Goal: Transaction & Acquisition: Book appointment/travel/reservation

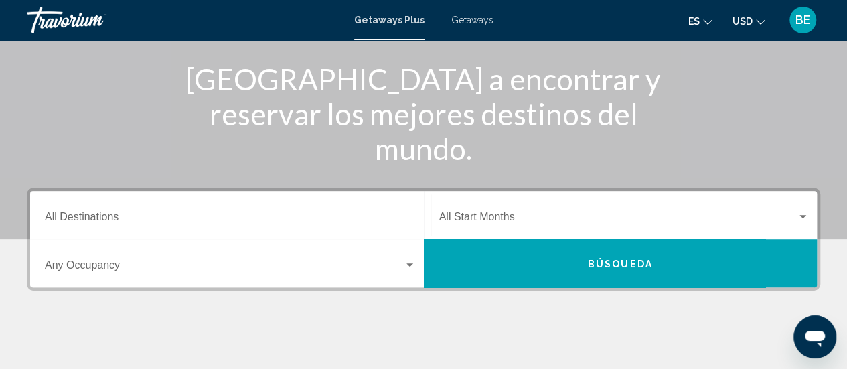
scroll to position [162, 0]
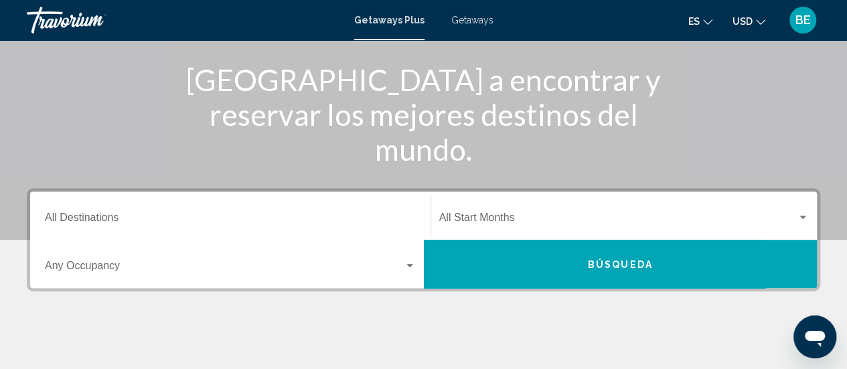
click at [169, 221] on input "Destination All Destinations" at bounding box center [230, 220] width 371 height 12
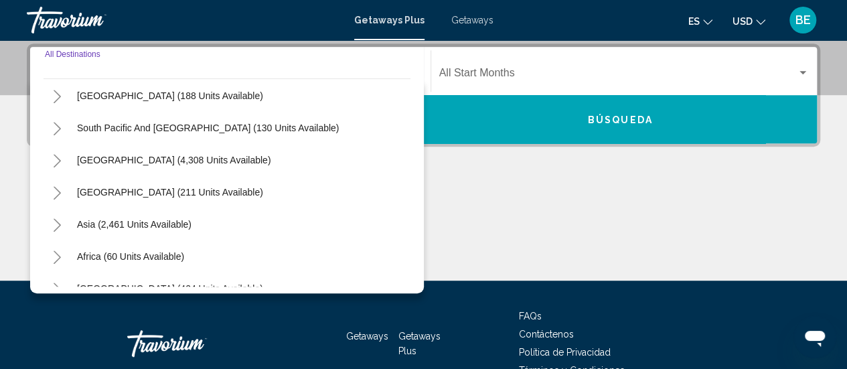
scroll to position [217, 0]
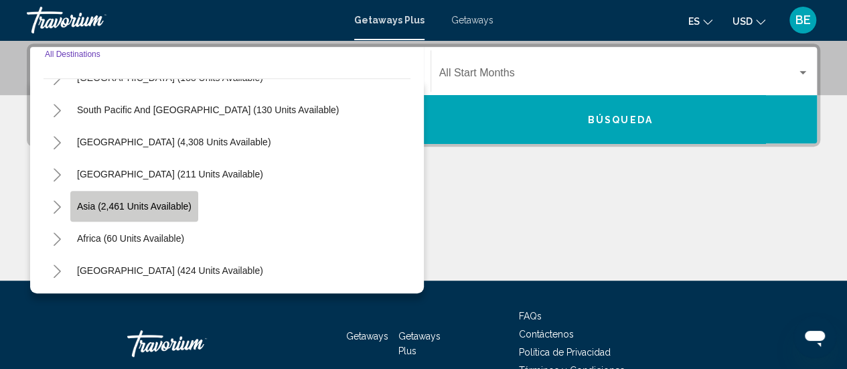
click at [149, 208] on span "Asia (2,461 units available)" at bounding box center [134, 206] width 115 height 11
type input "**********"
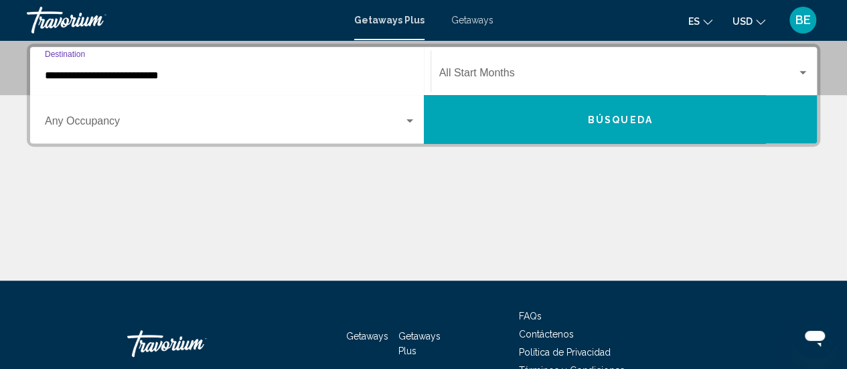
click at [798, 72] on div "Search widget" at bounding box center [803, 73] width 12 height 11
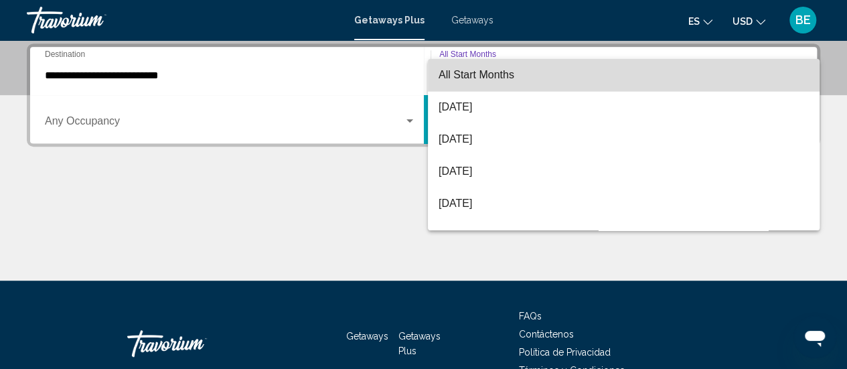
click at [723, 67] on span "All Start Months" at bounding box center [624, 75] width 370 height 32
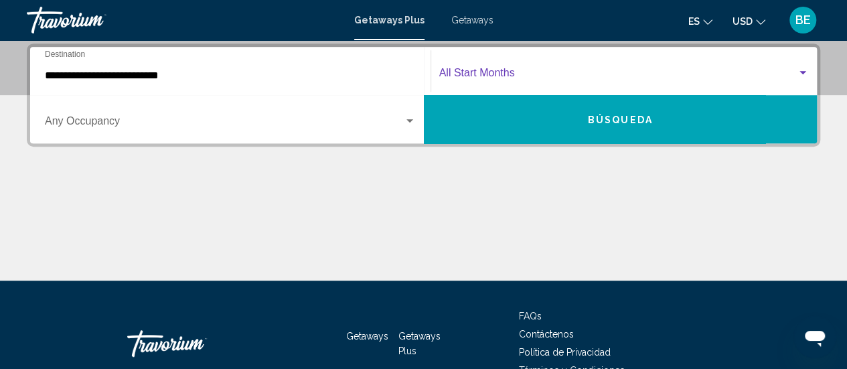
click at [671, 133] on button "Búsqueda" at bounding box center [621, 119] width 394 height 48
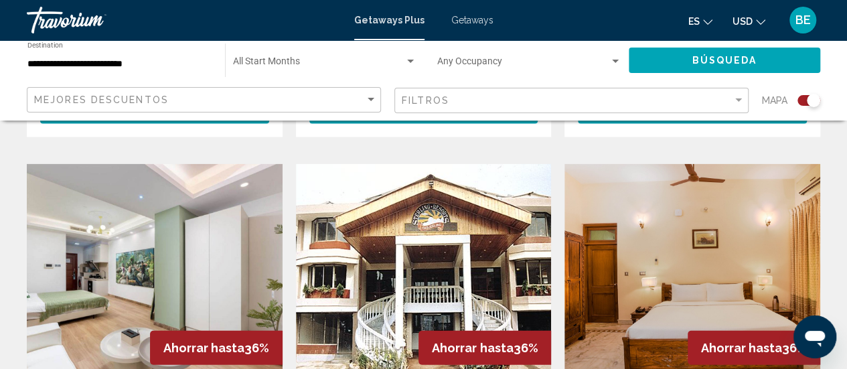
scroll to position [1432, 0]
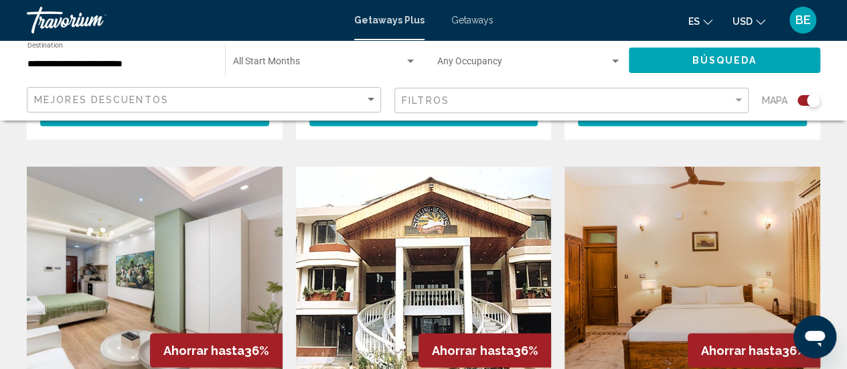
click at [430, 208] on img "Main content" at bounding box center [424, 274] width 256 height 214
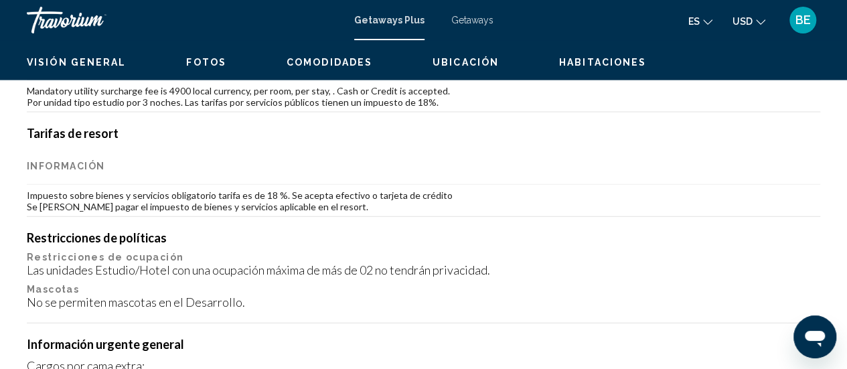
scroll to position [173, 0]
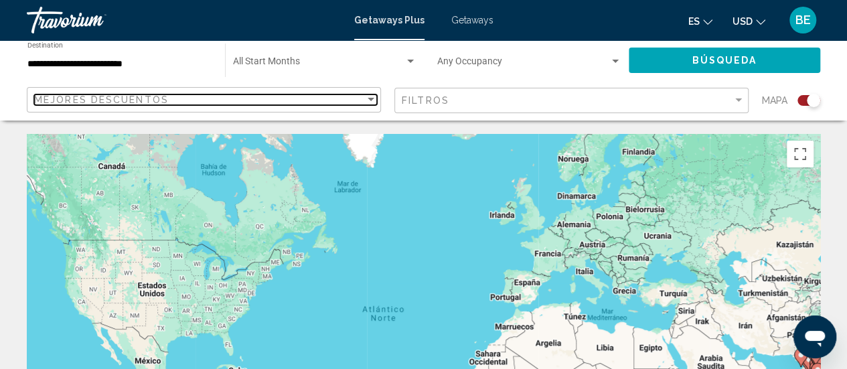
click at [371, 100] on div "Sort by" at bounding box center [371, 99] width 7 height 3
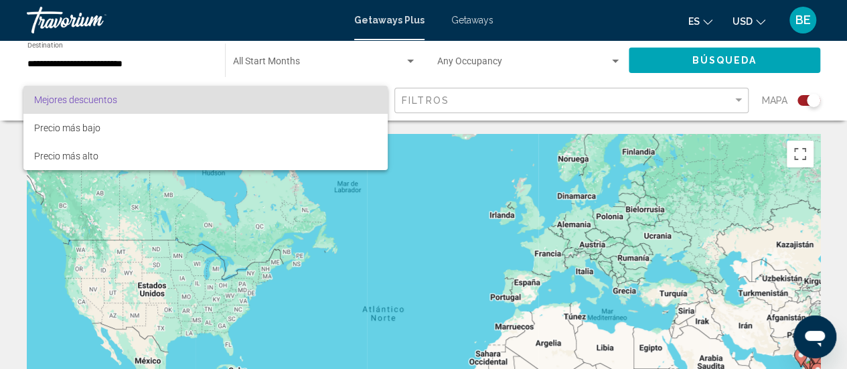
click at [370, 103] on span "Mejores descuentos" at bounding box center [205, 100] width 343 height 28
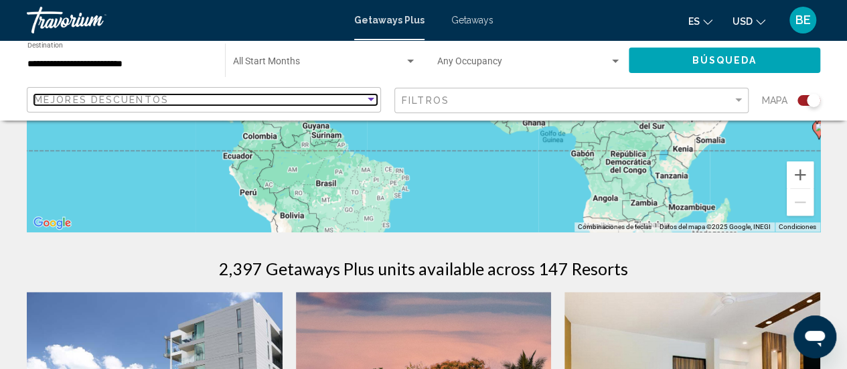
scroll to position [303, 0]
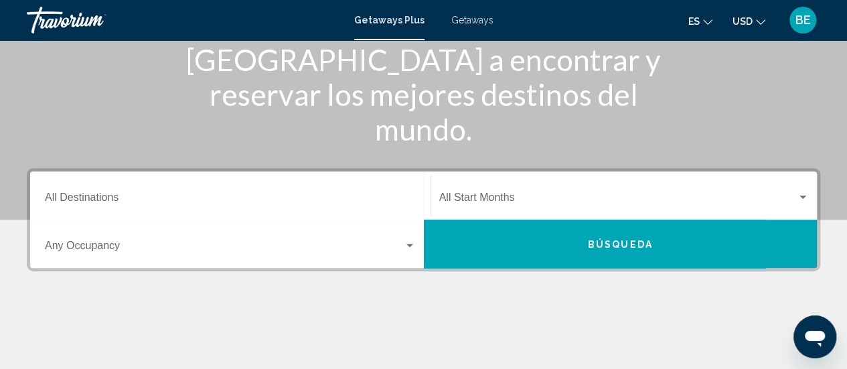
scroll to position [192, 0]
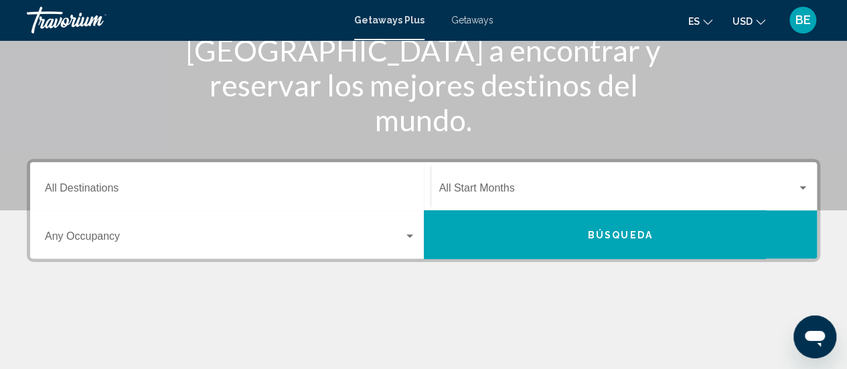
click at [411, 234] on div "Search widget" at bounding box center [410, 235] width 7 height 3
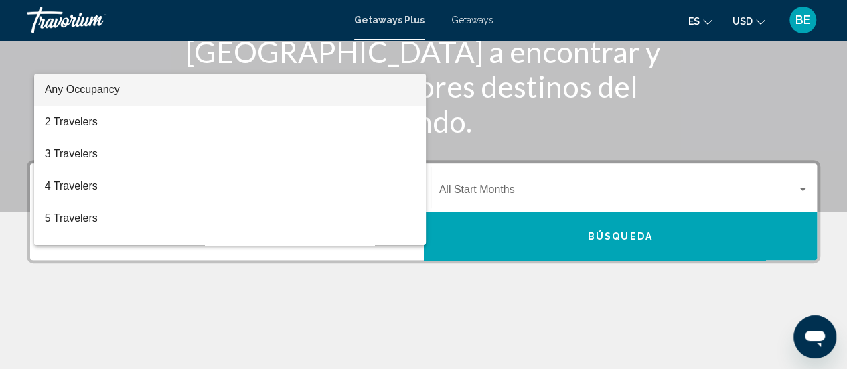
scroll to position [189, 0]
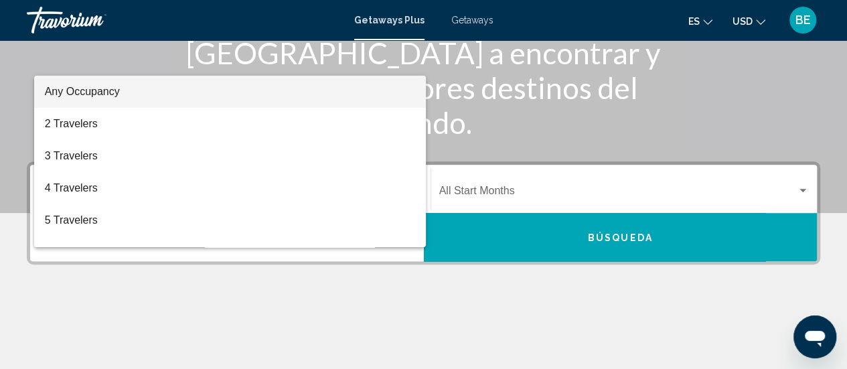
click at [88, 304] on div at bounding box center [423, 184] width 847 height 369
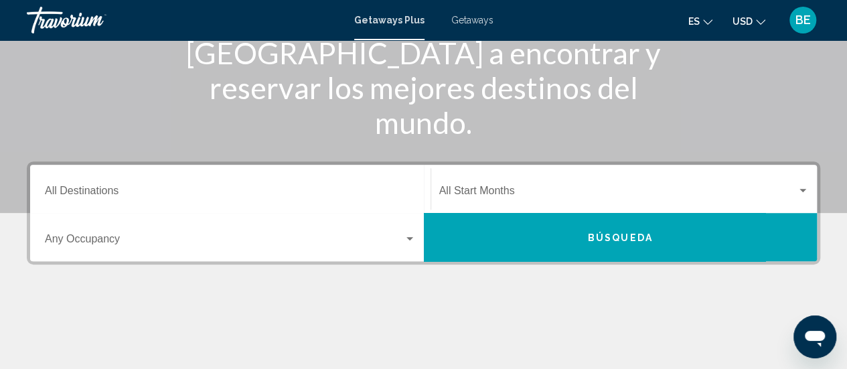
click at [803, 190] on div "Search widget" at bounding box center [803, 190] width 7 height 3
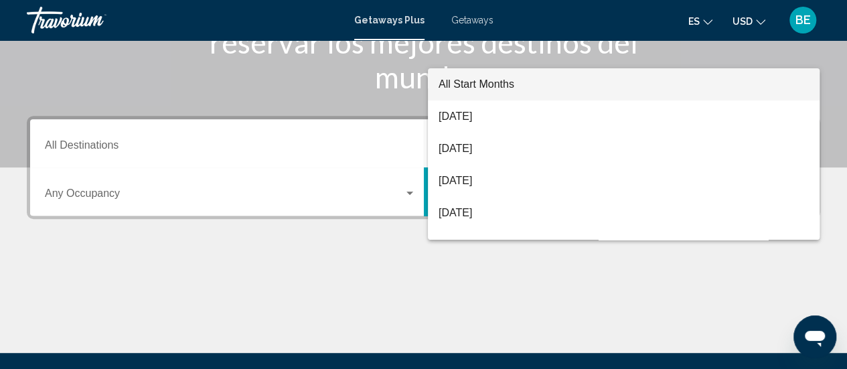
scroll to position [307, 0]
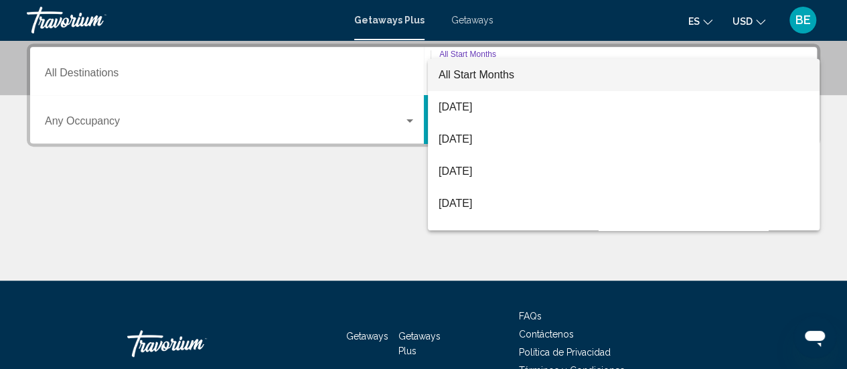
click at [304, 258] on div at bounding box center [423, 184] width 847 height 369
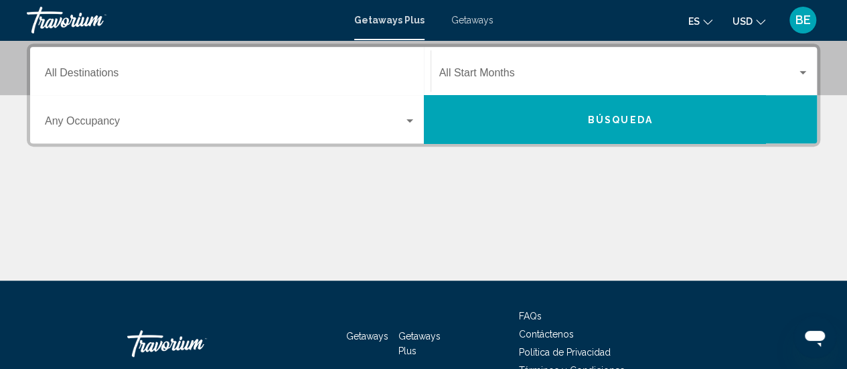
click at [75, 62] on div "Destination All Destinations" at bounding box center [230, 71] width 371 height 42
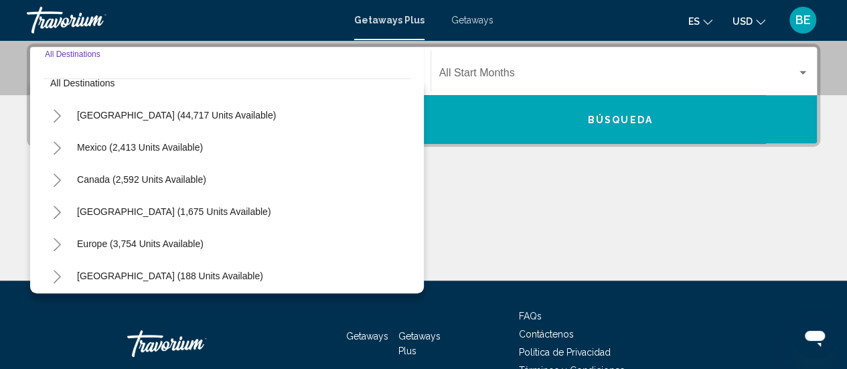
scroll to position [0, 0]
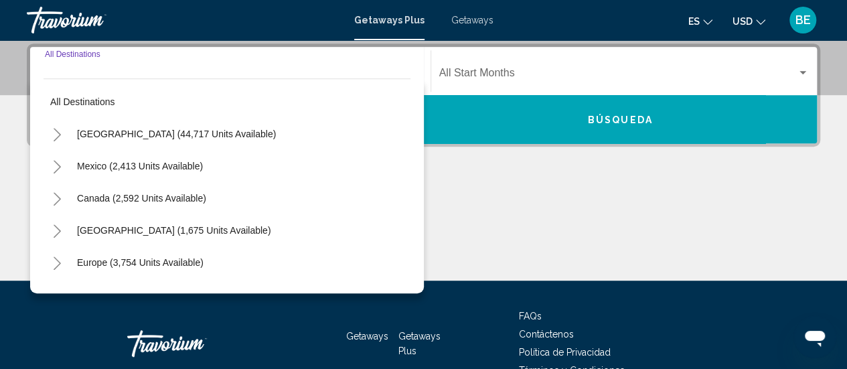
click at [136, 71] on input "Destination All Destinations" at bounding box center [230, 76] width 371 height 12
click at [468, 23] on span "Getaways" at bounding box center [472, 20] width 42 height 11
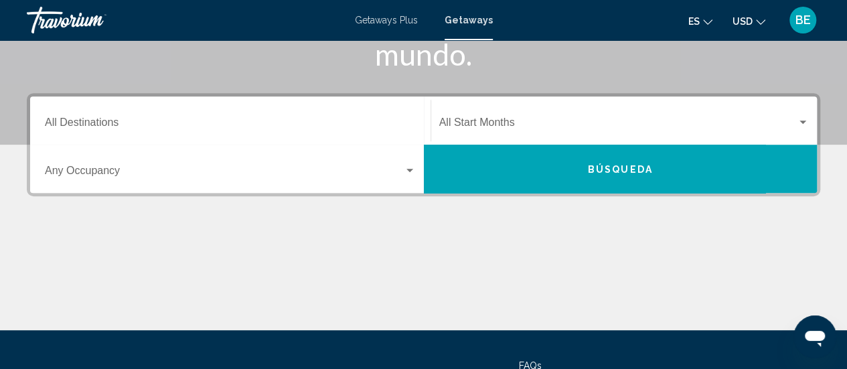
scroll to position [245, 0]
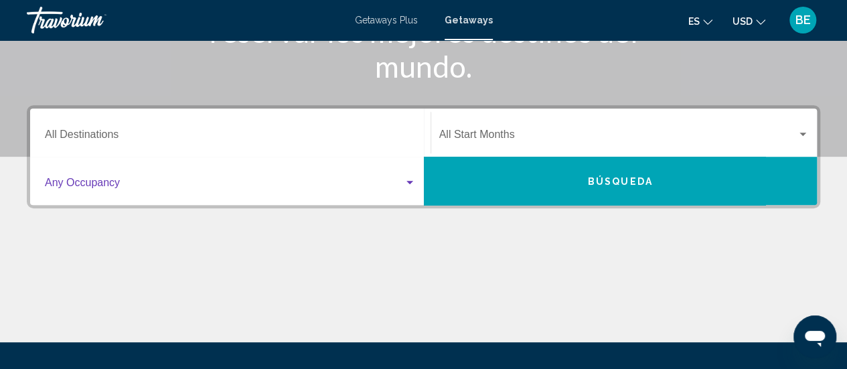
click at [411, 182] on div "Search widget" at bounding box center [410, 182] width 7 height 3
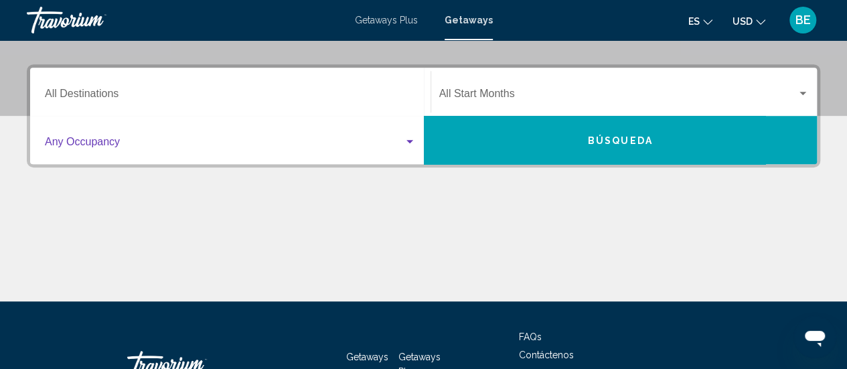
scroll to position [307, 0]
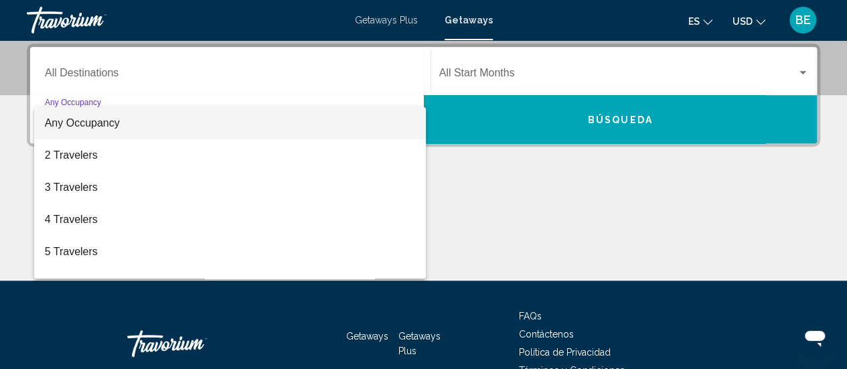
click at [593, 216] on div at bounding box center [423, 184] width 847 height 369
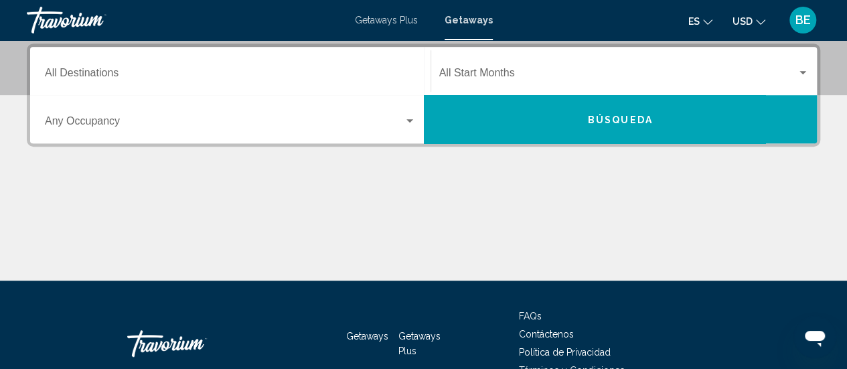
click at [709, 13] on button "es English Español Français Italiano Português русский" at bounding box center [701, 20] width 24 height 19
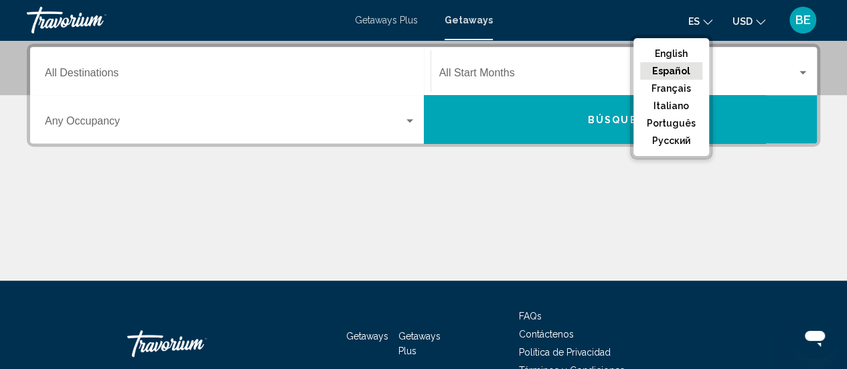
click at [660, 74] on button "Español" at bounding box center [671, 70] width 62 height 17
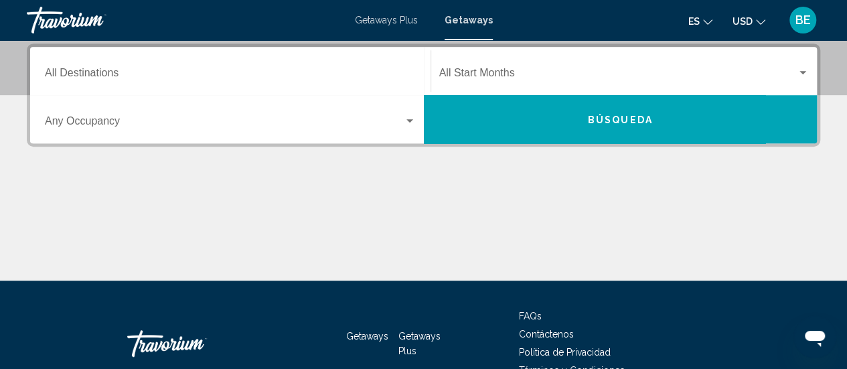
click at [802, 66] on div "Start Month All Start Months" at bounding box center [624, 71] width 370 height 42
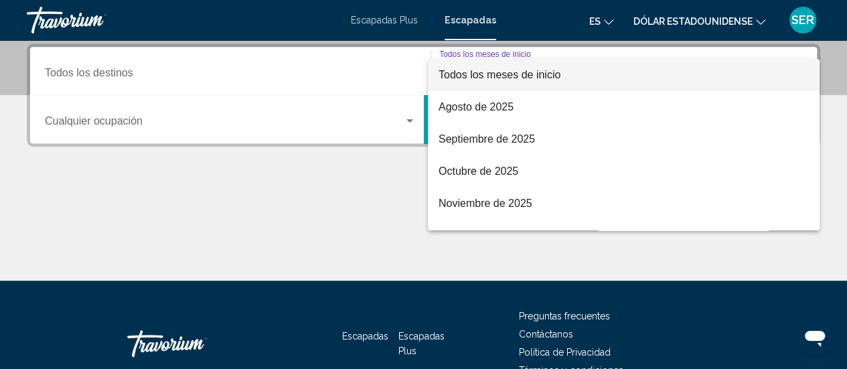
click at [105, 220] on div at bounding box center [423, 184] width 847 height 369
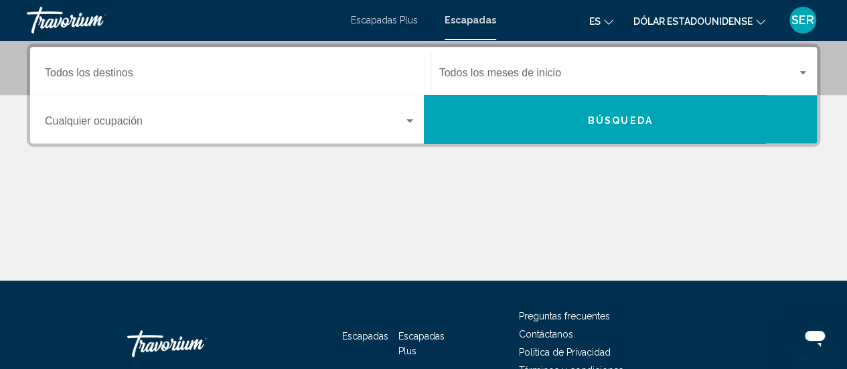
click at [409, 126] on div "Widget de búsqueda" at bounding box center [230, 124] width 371 height 12
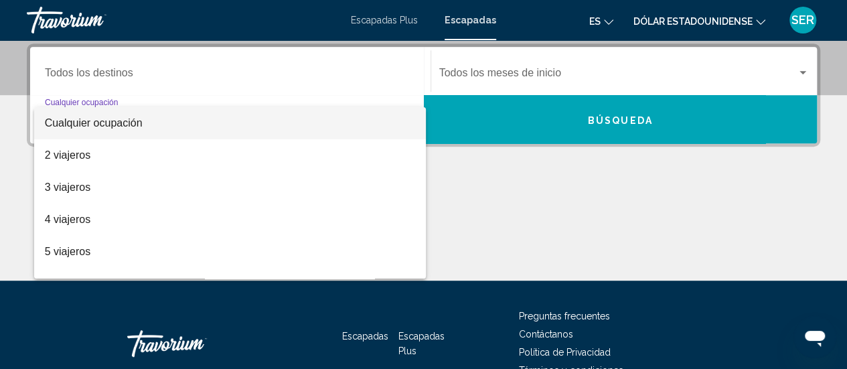
click at [533, 232] on div at bounding box center [423, 184] width 847 height 369
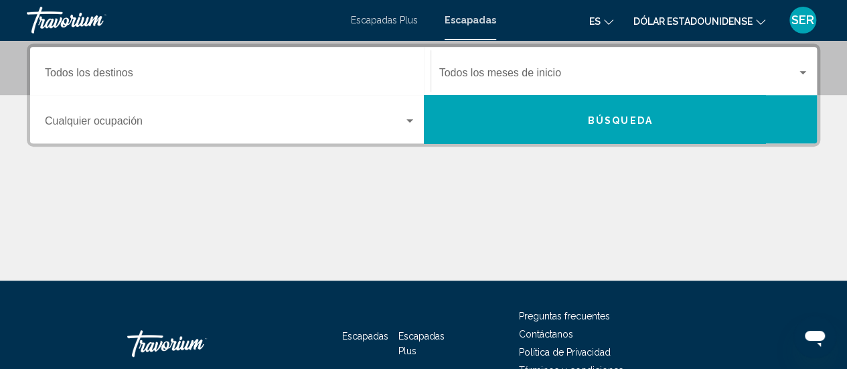
click at [76, 70] on input "Destino Todos los destinos" at bounding box center [230, 76] width 371 height 12
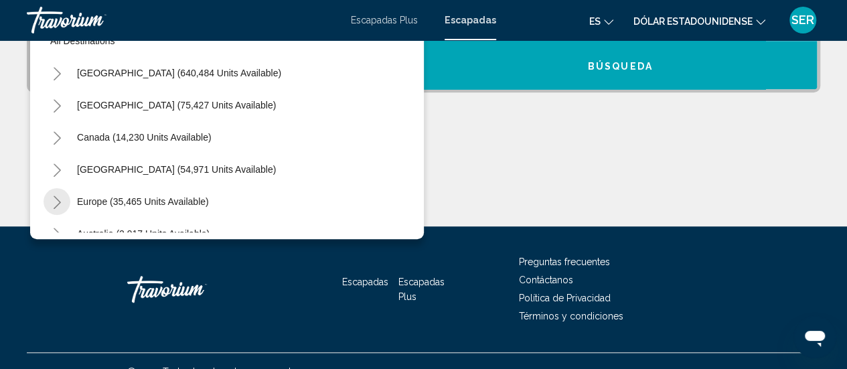
scroll to position [3, 0]
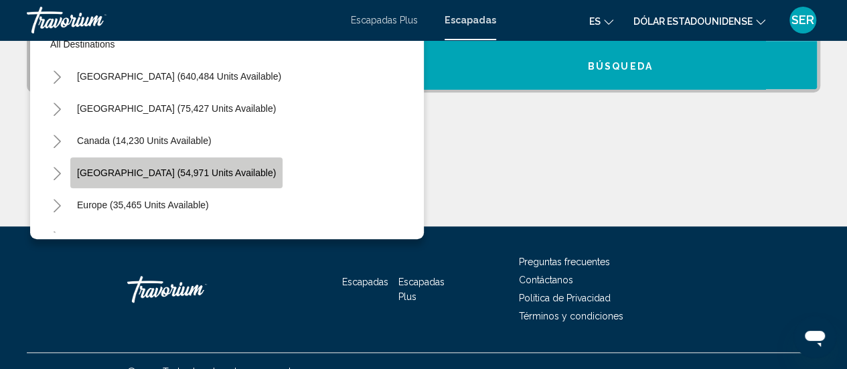
click at [97, 171] on span "Caribbean & Atlantic Islands (54,971 units available)" at bounding box center [176, 172] width 199 height 11
type input "**********"
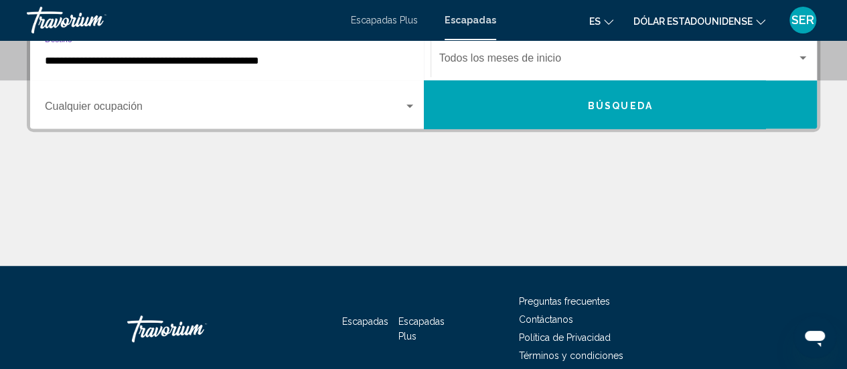
scroll to position [307, 0]
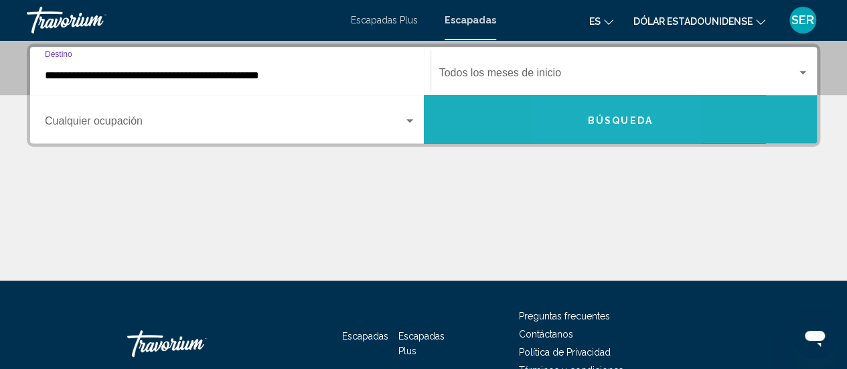
click at [591, 131] on button "Búsqueda" at bounding box center [621, 119] width 394 height 48
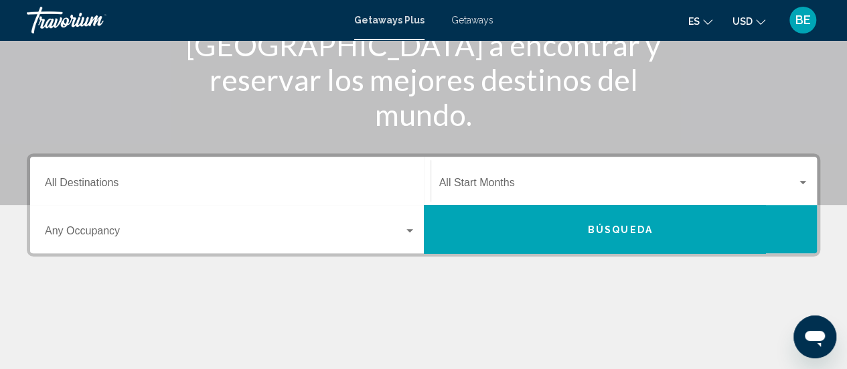
scroll to position [200, 0]
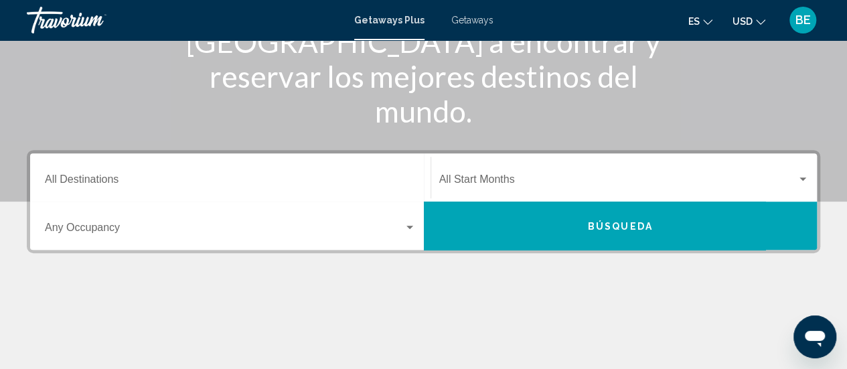
click at [392, 167] on div "Destination All Destinations" at bounding box center [230, 178] width 371 height 42
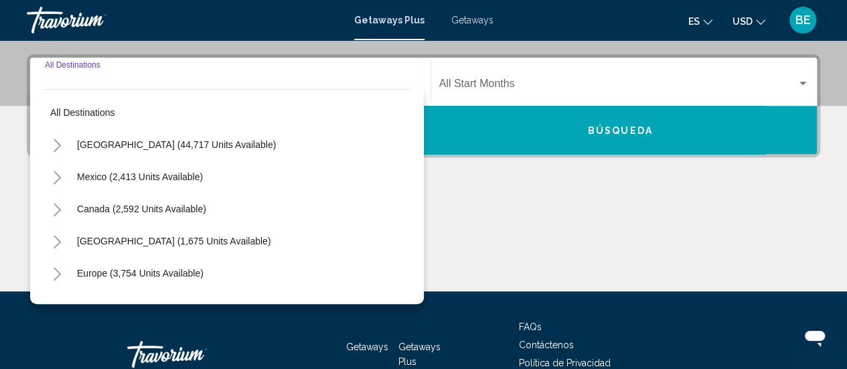
scroll to position [307, 0]
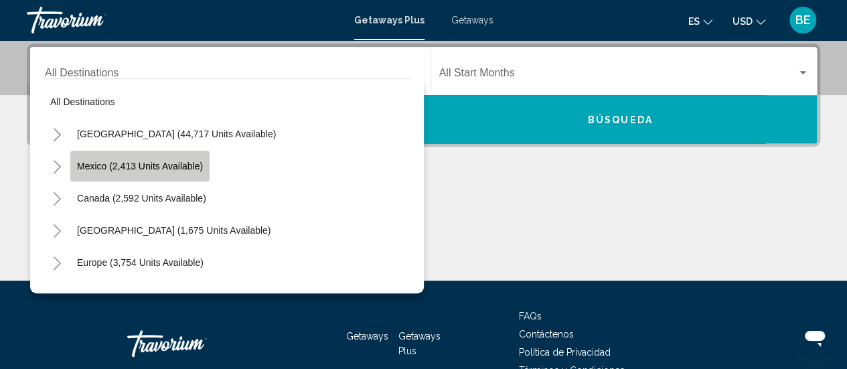
click at [199, 171] on button "Mexico (2,413 units available)" at bounding box center [139, 166] width 139 height 31
type input "**********"
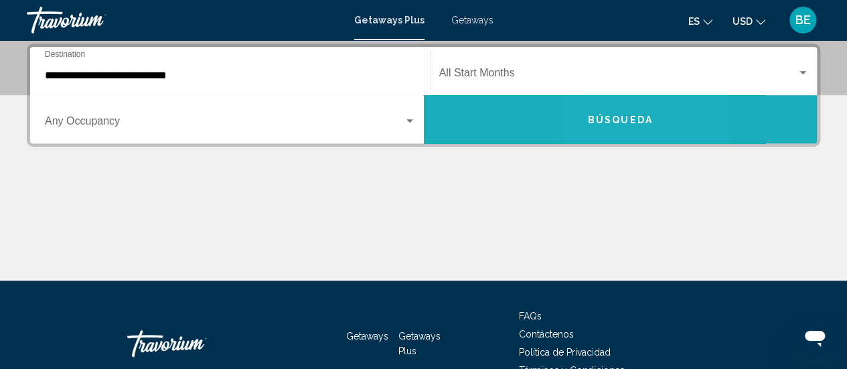
click at [604, 123] on span "Búsqueda" at bounding box center [620, 120] width 65 height 11
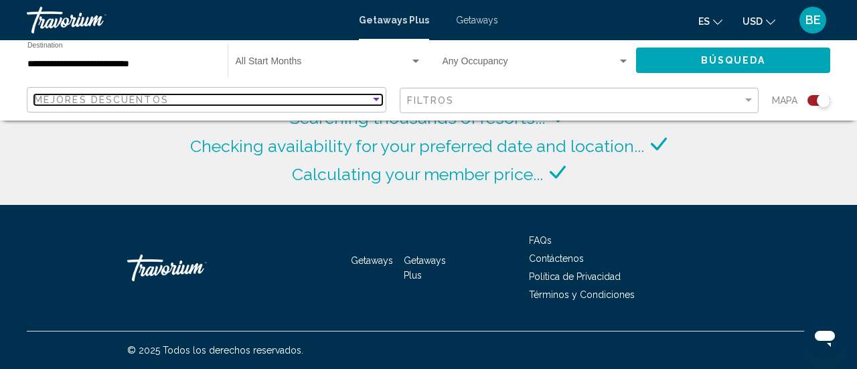
click at [381, 98] on div "Mejores descuentos Filtros Mapa" at bounding box center [429, 100] width 804 height 27
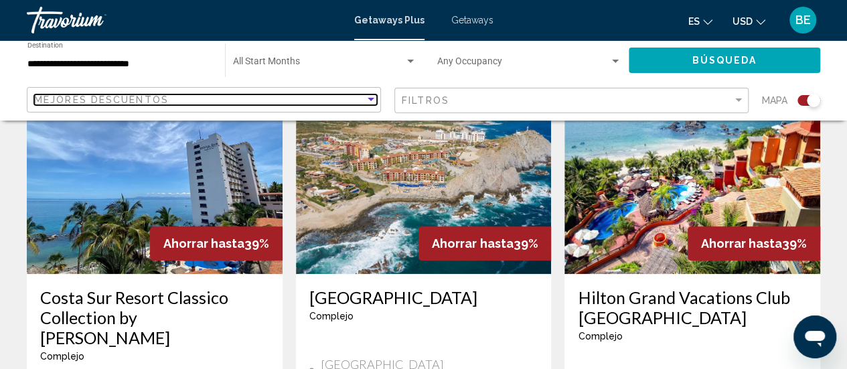
scroll to position [537, 0]
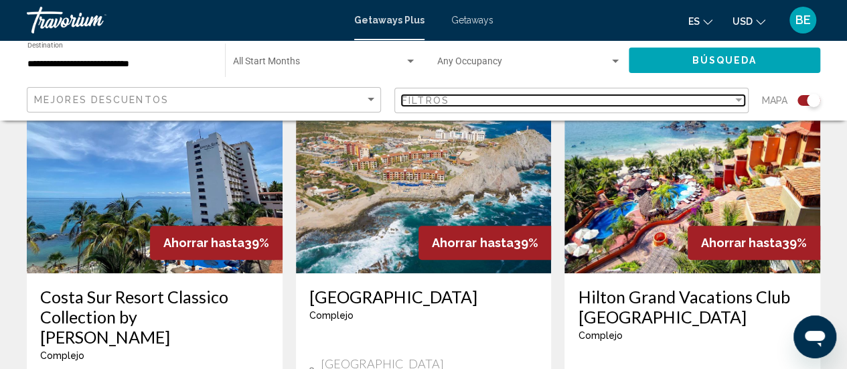
click at [738, 97] on div "Filter" at bounding box center [739, 100] width 12 height 11
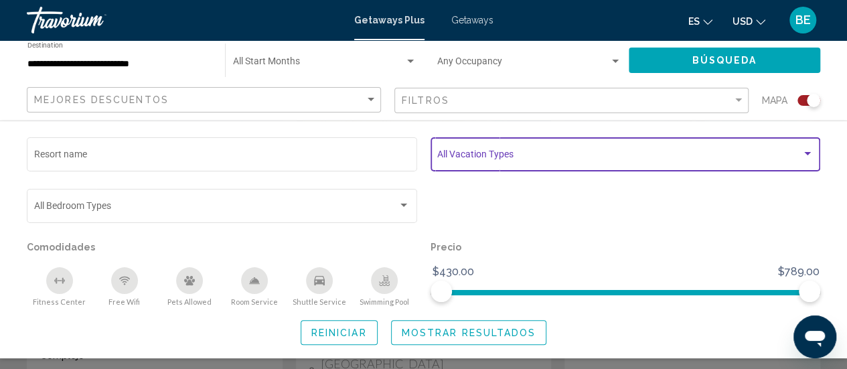
click at [808, 152] on div "Search widget" at bounding box center [807, 153] width 7 height 3
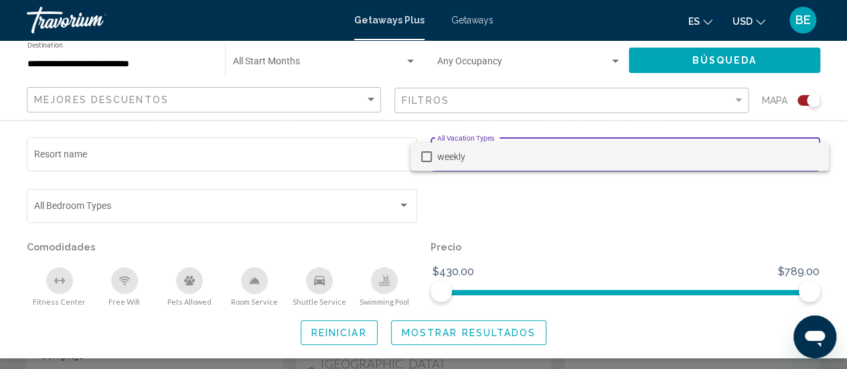
click at [724, 215] on div at bounding box center [423, 184] width 847 height 369
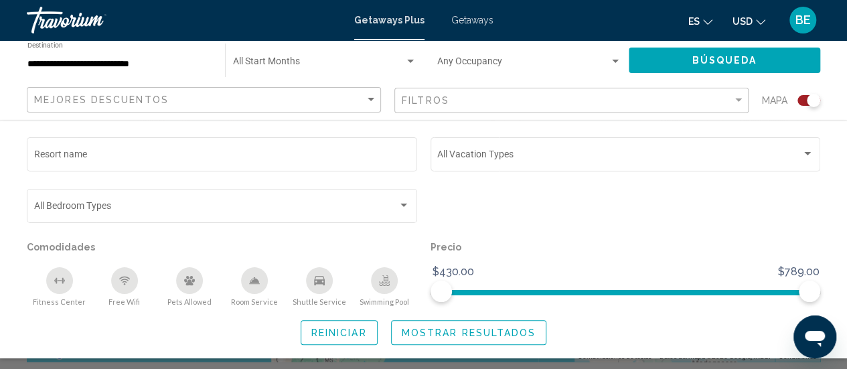
scroll to position [0, 0]
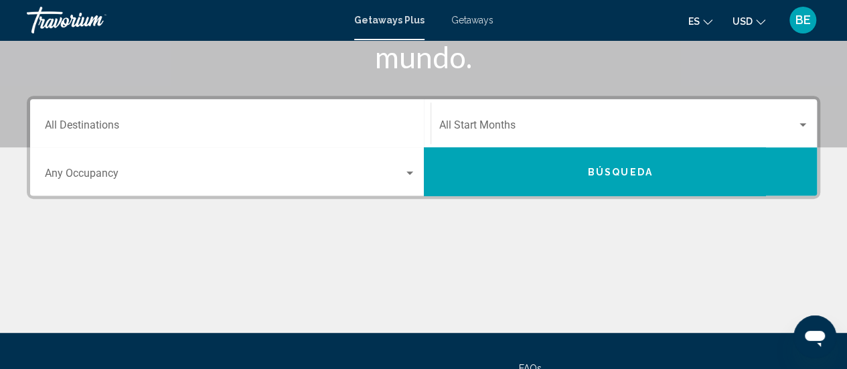
scroll to position [253, 0]
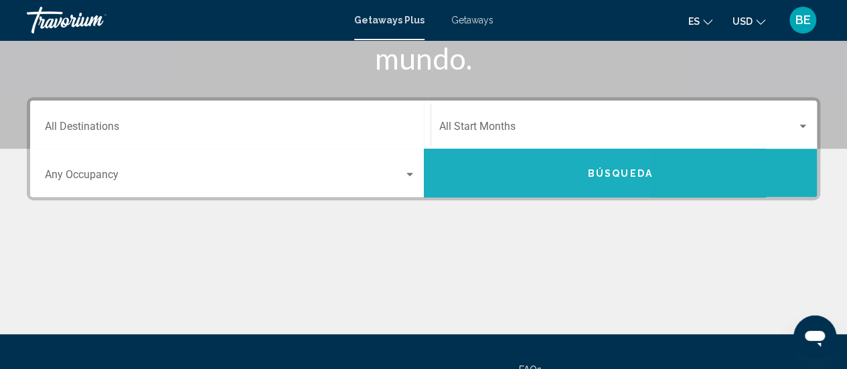
click at [479, 163] on button "Búsqueda" at bounding box center [621, 173] width 394 height 48
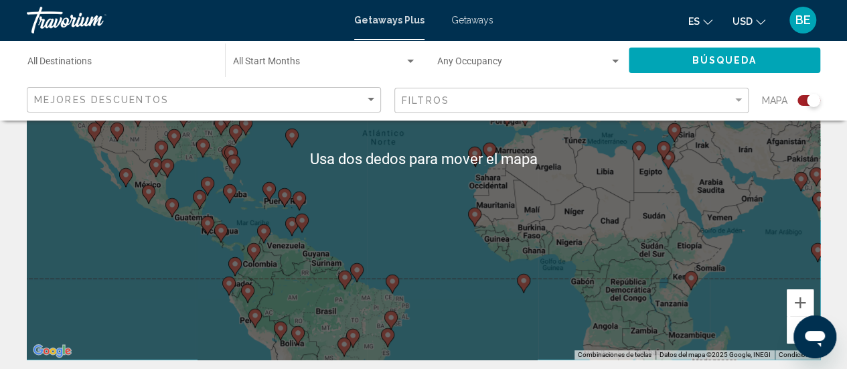
scroll to position [177, 0]
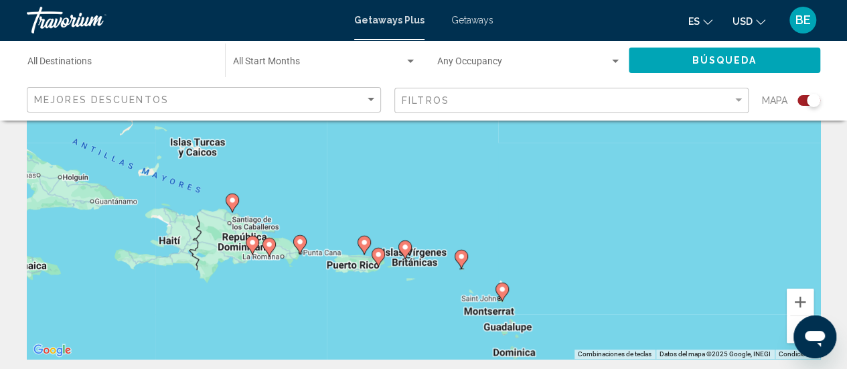
click at [252, 241] on div "Para activar la función de arrastrar con el teclado, presiona Alt + Intro. Una …" at bounding box center [424, 158] width 794 height 402
type input "**********"
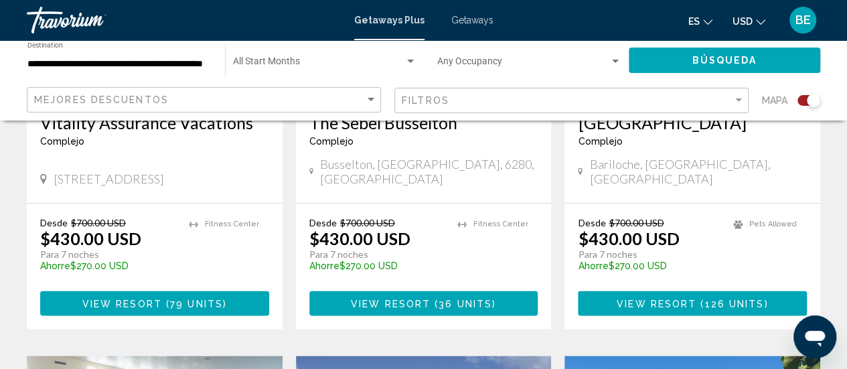
scroll to position [711, 0]
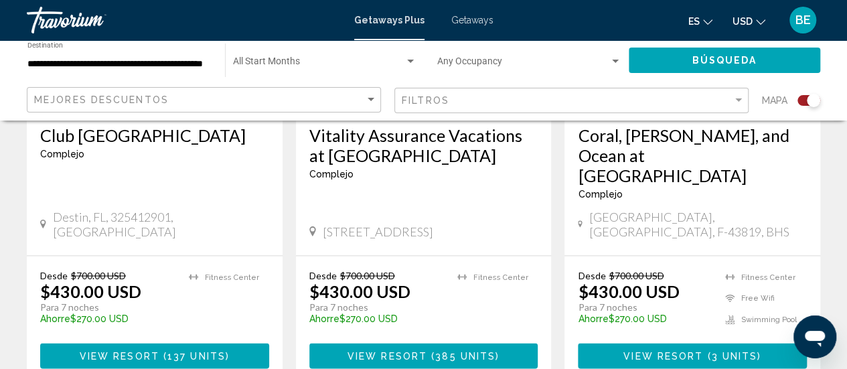
scroll to position [1172, 0]
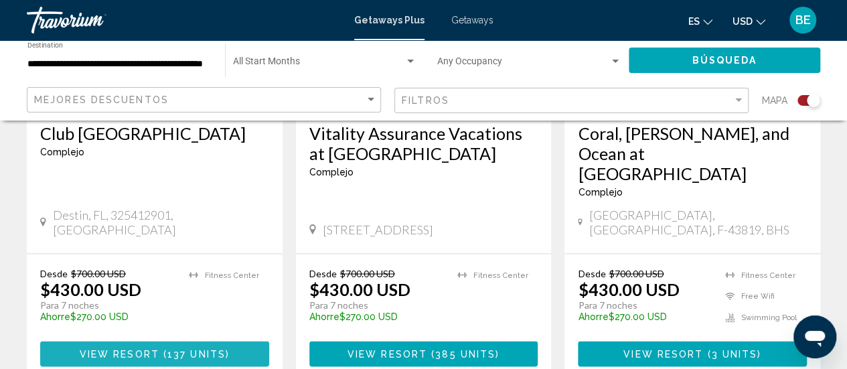
click at [167, 349] on span "137 units" at bounding box center [196, 354] width 58 height 11
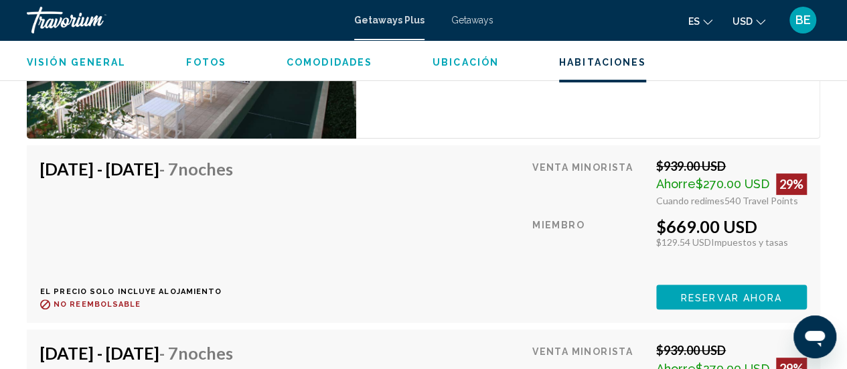
scroll to position [2643, 0]
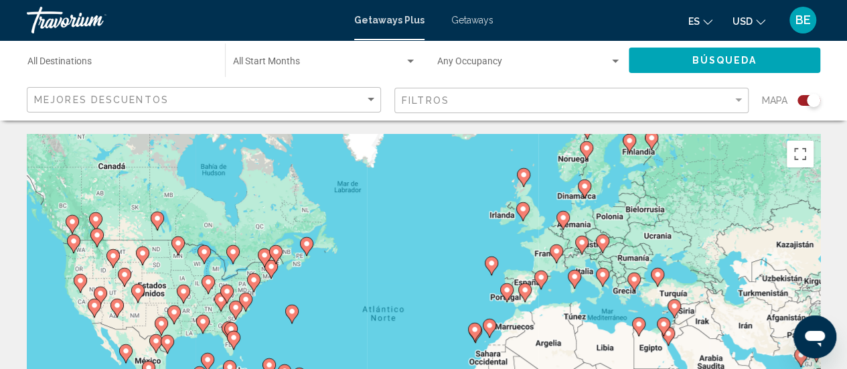
click at [741, 58] on span "Búsqueda" at bounding box center [724, 61] width 65 height 11
click at [458, 15] on span "Getaways" at bounding box center [472, 20] width 42 height 11
